Goal: Obtain resource: Obtain resource

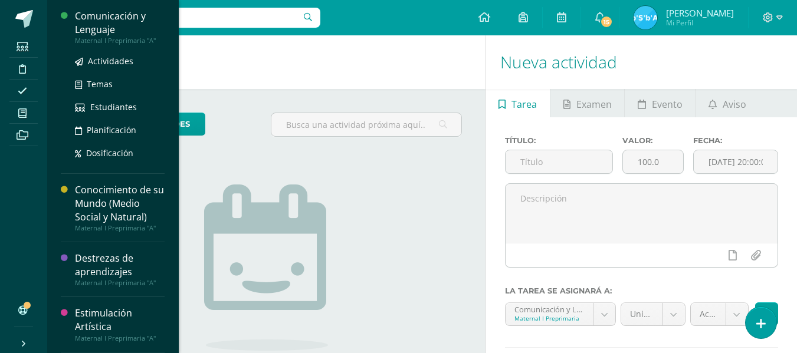
click at [93, 18] on div "Comunicación y Lenguaje" at bounding box center [120, 22] width 90 height 27
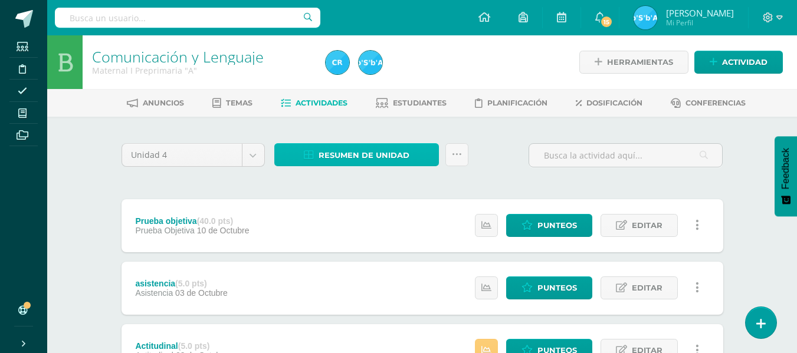
click at [401, 153] on span "Resumen de unidad" at bounding box center [364, 156] width 91 height 22
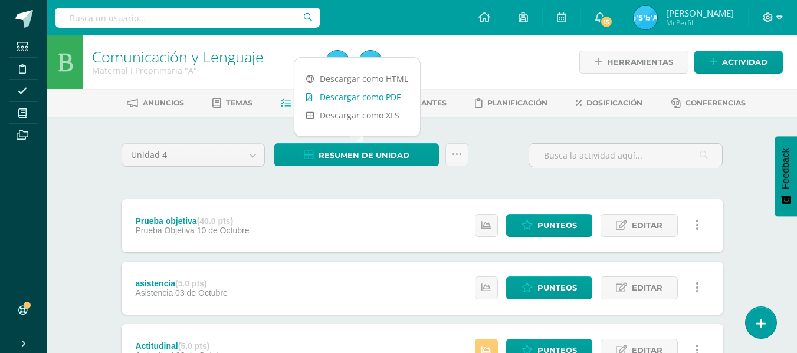
click at [381, 96] on link "Descargar como PDF" at bounding box center [357, 97] width 126 height 18
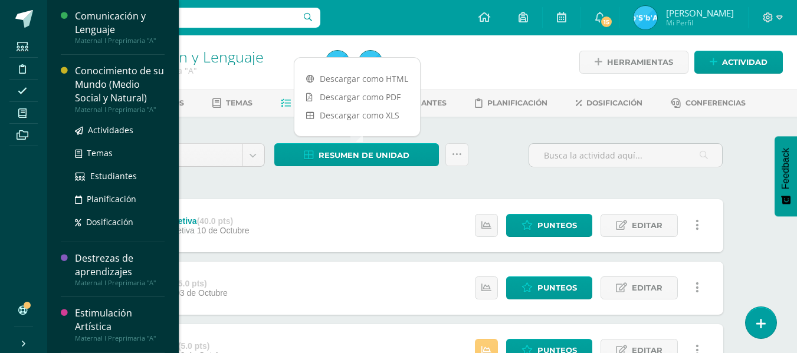
click at [86, 73] on div "Conocimiento de su Mundo (Medio Social y Natural)" at bounding box center [120, 84] width 90 height 41
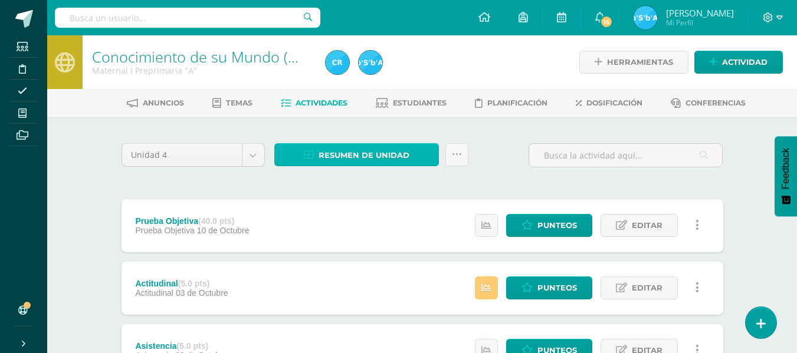
click at [362, 152] on span "Resumen de unidad" at bounding box center [364, 156] width 91 height 22
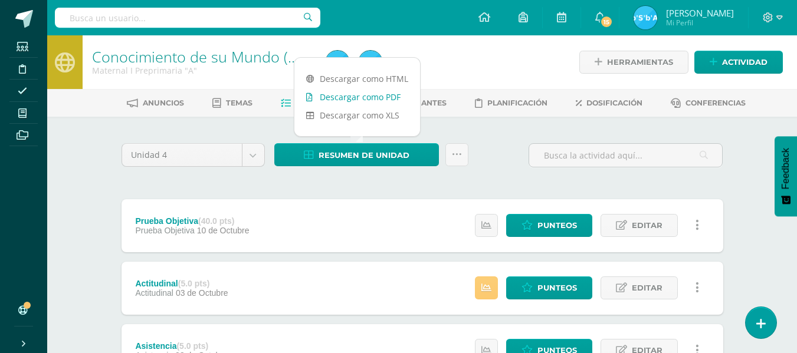
click at [371, 94] on link "Descargar como PDF" at bounding box center [357, 97] width 126 height 18
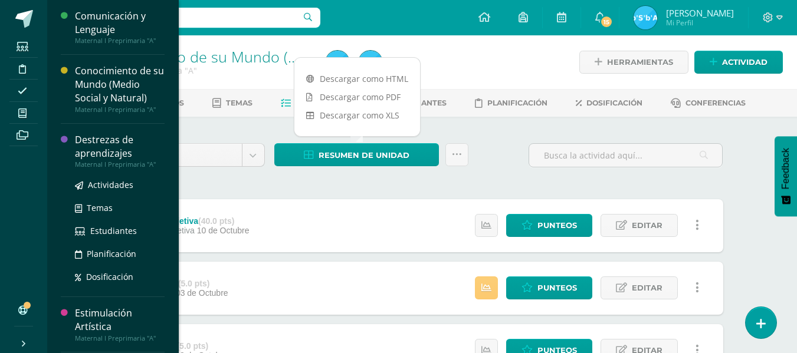
click at [90, 136] on div "Destrezas de aprendizajes" at bounding box center [120, 146] width 90 height 27
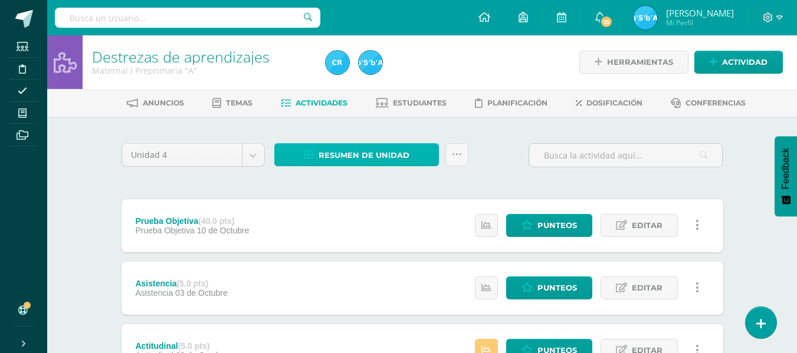
click at [368, 153] on span "Resumen de unidad" at bounding box center [364, 156] width 91 height 22
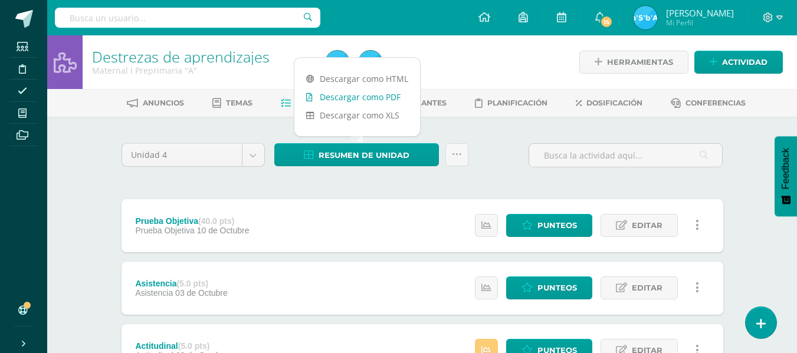
click at [367, 95] on link "Descargar como PDF" at bounding box center [357, 97] width 126 height 18
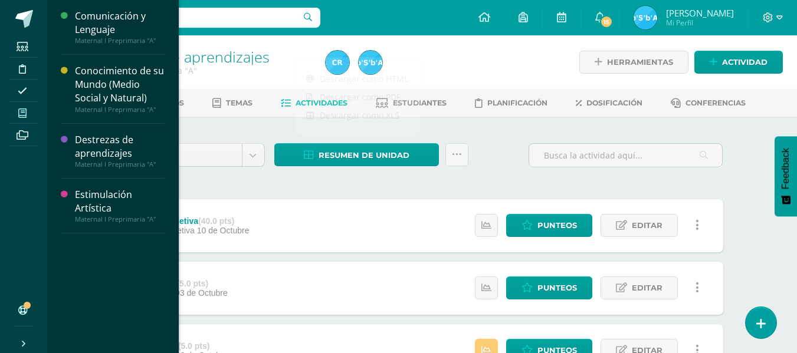
click at [25, 109] on icon at bounding box center [22, 113] width 8 height 9
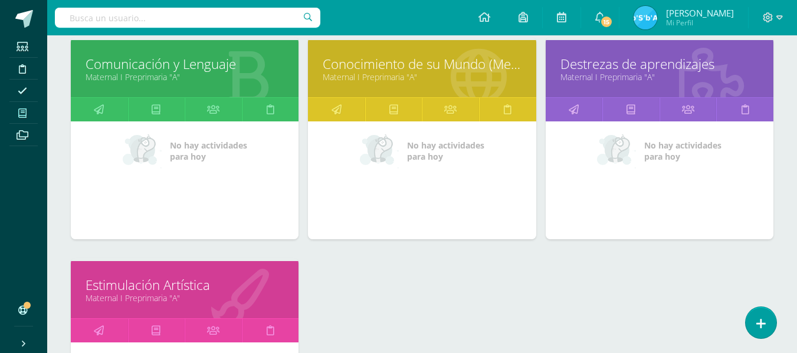
scroll to position [295, 0]
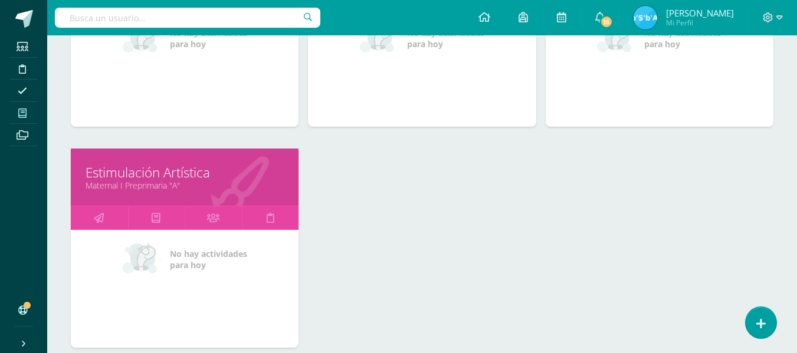
click at [227, 168] on link "Estimulación Artística" at bounding box center [185, 172] width 198 height 18
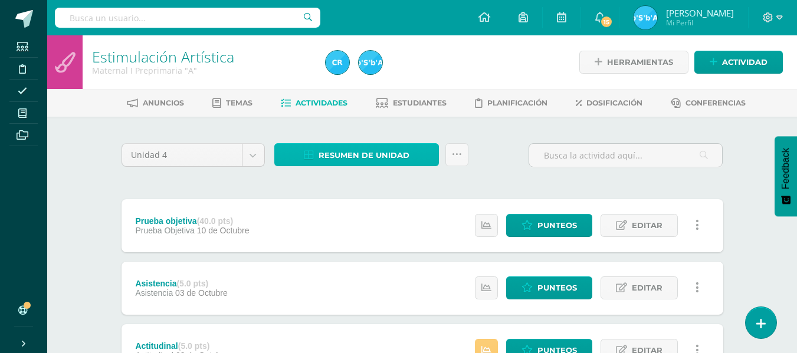
click at [365, 156] on span "Resumen de unidad" at bounding box center [364, 156] width 91 height 22
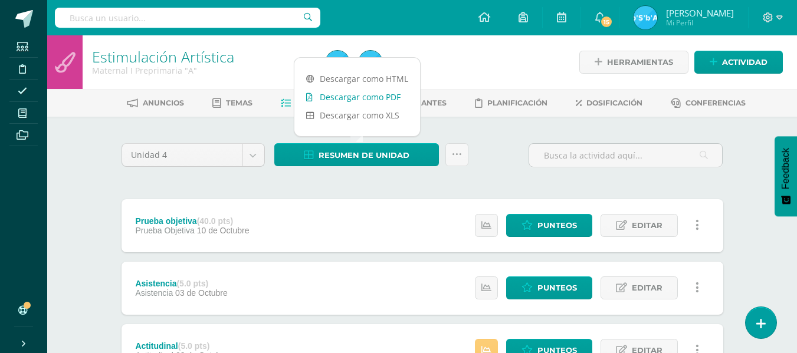
click at [383, 94] on link "Descargar como PDF" at bounding box center [357, 97] width 126 height 18
